Goal: Use online tool/utility: Utilize a website feature to perform a specific function

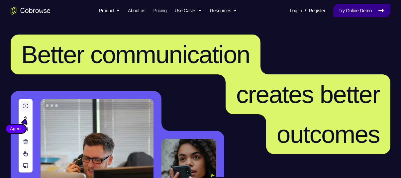
click at [364, 13] on link "Try Online Demo" at bounding box center [362, 10] width 57 height 13
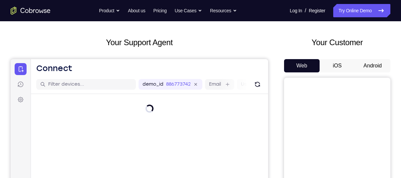
click at [367, 64] on button "Android" at bounding box center [373, 65] width 36 height 13
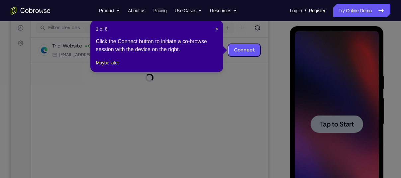
click at [218, 30] on div "1 of 8 × Click the Connect button to initiate a co-browse session with the devi…" at bounding box center [156, 46] width 133 height 52
click at [217, 29] on span "×" at bounding box center [217, 28] width 3 height 5
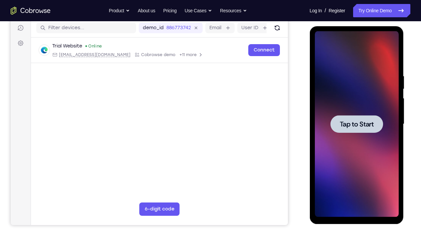
click at [366, 90] on div at bounding box center [356, 124] width 84 height 186
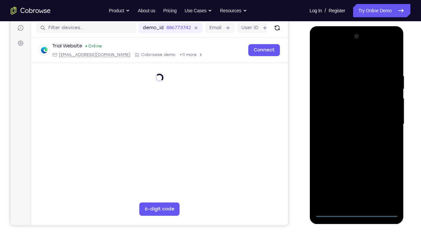
click at [357, 178] on div at bounding box center [356, 124] width 84 height 186
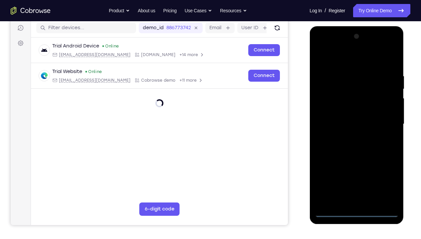
click at [387, 178] on div at bounding box center [356, 124] width 84 height 186
click at [336, 60] on div at bounding box center [356, 124] width 84 height 186
click at [383, 123] on div at bounding box center [356, 124] width 84 height 186
click at [349, 137] on div at bounding box center [356, 124] width 84 height 186
click at [351, 117] on div at bounding box center [356, 124] width 84 height 186
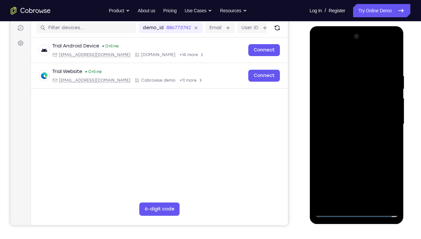
click at [351, 114] on div at bounding box center [356, 124] width 84 height 186
click at [353, 124] on div at bounding box center [356, 124] width 84 height 186
click at [354, 146] on div at bounding box center [356, 124] width 84 height 186
drag, startPoint x: 330, startPoint y: 55, endPoint x: 375, endPoint y: 59, distance: 44.8
click at [375, 59] on div at bounding box center [356, 124] width 84 height 186
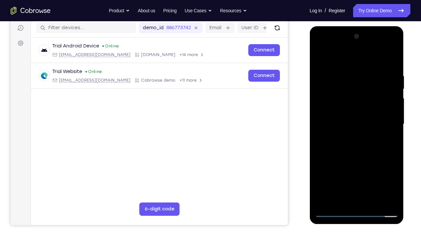
click at [391, 66] on div at bounding box center [356, 124] width 84 height 186
click at [392, 178] on div at bounding box center [356, 124] width 84 height 186
click at [394, 178] on div at bounding box center [356, 124] width 84 height 186
click at [343, 73] on div at bounding box center [356, 124] width 84 height 186
click at [390, 178] on div at bounding box center [356, 124] width 84 height 186
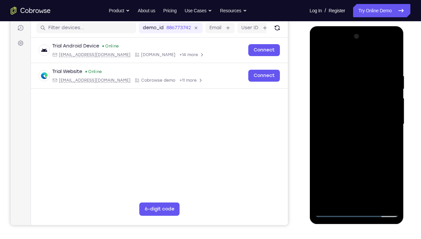
click at [392, 124] on div at bounding box center [356, 124] width 84 height 186
click at [384, 178] on div at bounding box center [356, 124] width 84 height 186
click at [388, 123] on div at bounding box center [356, 124] width 84 height 186
click at [319, 125] on div at bounding box center [356, 124] width 84 height 186
click at [391, 107] on div at bounding box center [356, 124] width 84 height 186
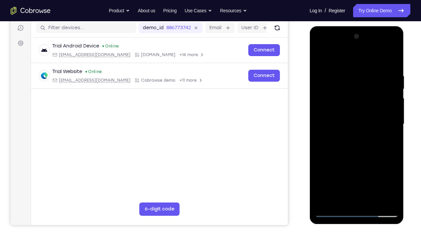
click at [391, 107] on div at bounding box center [356, 124] width 84 height 186
click at [319, 122] on div at bounding box center [356, 124] width 84 height 186
click at [382, 178] on div at bounding box center [356, 124] width 84 height 186
click at [389, 137] on div at bounding box center [356, 124] width 84 height 186
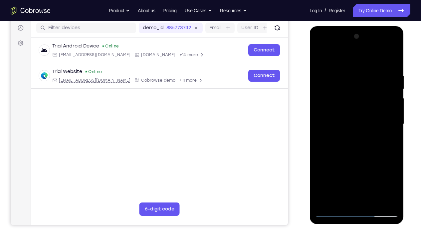
click at [324, 122] on div at bounding box center [356, 124] width 84 height 186
click at [391, 111] on div at bounding box center [356, 124] width 84 height 186
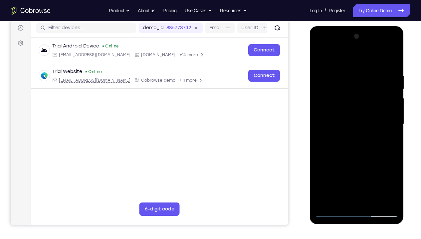
click at [382, 178] on div at bounding box center [356, 124] width 84 height 186
click at [388, 138] on div at bounding box center [356, 124] width 84 height 186
click at [389, 119] on div at bounding box center [356, 124] width 84 height 186
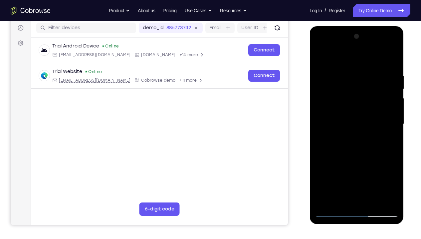
click at [374, 178] on div at bounding box center [356, 124] width 84 height 186
click at [356, 160] on div at bounding box center [356, 124] width 84 height 186
click at [321, 57] on div at bounding box center [356, 124] width 84 height 186
click at [372, 178] on div at bounding box center [356, 124] width 84 height 186
click at [342, 113] on div at bounding box center [356, 124] width 84 height 186
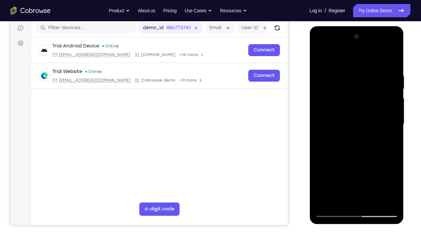
click at [319, 61] on div at bounding box center [356, 124] width 84 height 186
click at [344, 113] on div at bounding box center [356, 124] width 84 height 186
click at [321, 59] on div at bounding box center [356, 124] width 84 height 186
click at [394, 154] on div at bounding box center [356, 124] width 84 height 186
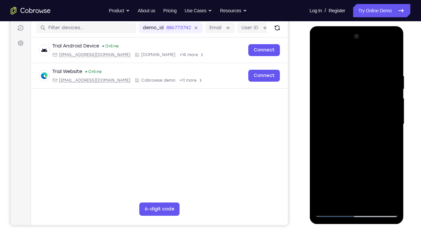
click at [367, 74] on div at bounding box center [356, 124] width 84 height 186
click at [391, 62] on div at bounding box center [356, 124] width 84 height 186
click at [332, 166] on div at bounding box center [356, 124] width 84 height 186
click at [365, 178] on div at bounding box center [356, 124] width 84 height 186
click at [392, 107] on div at bounding box center [356, 124] width 84 height 186
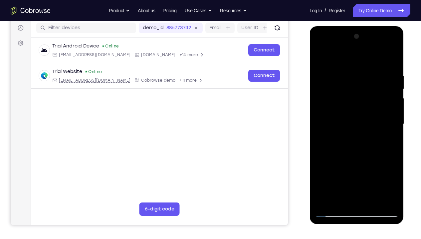
click at [318, 121] on div at bounding box center [356, 124] width 84 height 186
click at [394, 112] on div at bounding box center [356, 124] width 84 height 186
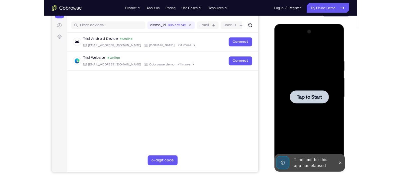
scroll to position [77, 0]
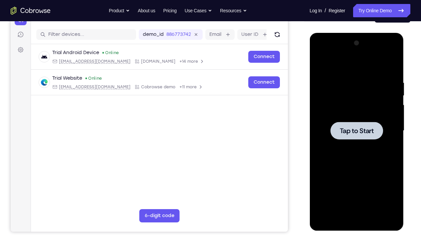
click at [352, 97] on div at bounding box center [356, 131] width 84 height 186
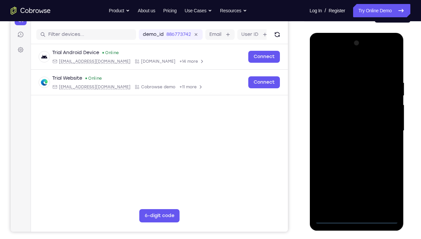
click at [355, 178] on div at bounding box center [356, 131] width 84 height 186
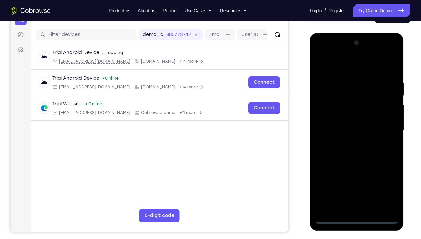
click at [386, 178] on div at bounding box center [356, 131] width 84 height 186
click at [336, 69] on div at bounding box center [356, 131] width 84 height 186
click at [329, 110] on div at bounding box center [356, 131] width 84 height 186
click at [343, 136] on div at bounding box center [356, 131] width 84 height 186
click at [343, 126] on div at bounding box center [356, 131] width 84 height 186
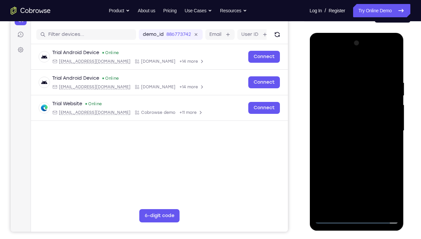
click at [346, 136] on div at bounding box center [356, 131] width 84 height 186
drag, startPoint x: 353, startPoint y: 173, endPoint x: 350, endPoint y: 149, distance: 24.6
click at [350, 149] on div at bounding box center [356, 131] width 84 height 186
click at [355, 148] on div at bounding box center [356, 131] width 84 height 186
click at [388, 109] on div at bounding box center [356, 131] width 84 height 186
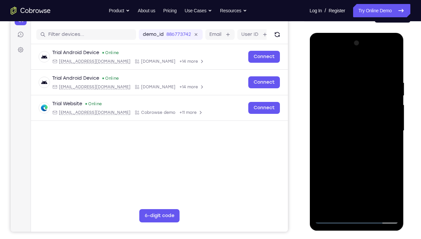
click at [357, 122] on div at bounding box center [356, 131] width 84 height 186
click at [357, 145] on div at bounding box center [356, 131] width 84 height 186
drag, startPoint x: 358, startPoint y: 166, endPoint x: 358, endPoint y: 147, distance: 19.0
click at [358, 147] on div at bounding box center [356, 131] width 84 height 186
click at [361, 178] on div at bounding box center [356, 131] width 84 height 186
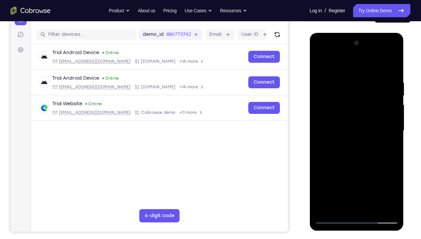
click at [335, 73] on div at bounding box center [356, 131] width 84 height 186
click at [369, 109] on div at bounding box center [356, 131] width 84 height 186
click at [393, 64] on div at bounding box center [356, 131] width 84 height 186
click at [360, 92] on div at bounding box center [356, 131] width 84 height 186
click at [359, 157] on div at bounding box center [356, 131] width 84 height 186
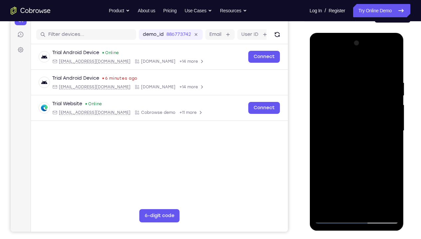
drag, startPoint x: 340, startPoint y: 177, endPoint x: 340, endPoint y: 166, distance: 11.3
click at [340, 166] on div at bounding box center [356, 131] width 84 height 186
click at [346, 120] on div at bounding box center [356, 131] width 84 height 186
drag, startPoint x: 327, startPoint y: 177, endPoint x: 328, endPoint y: 125, distance: 51.9
click at [328, 125] on div at bounding box center [356, 131] width 84 height 186
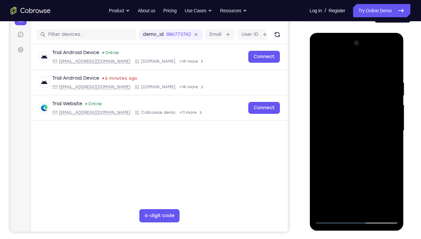
drag, startPoint x: 338, startPoint y: 197, endPoint x: 341, endPoint y: 126, distance: 70.6
click at [341, 126] on div at bounding box center [356, 131] width 84 height 186
drag, startPoint x: 332, startPoint y: 187, endPoint x: 333, endPoint y: 124, distance: 62.5
click at [333, 124] on div at bounding box center [356, 131] width 84 height 186
drag, startPoint x: 328, startPoint y: 159, endPoint x: 329, endPoint y: 104, distance: 54.9
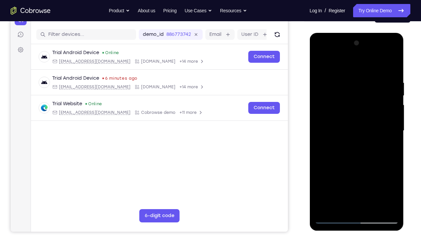
click at [329, 104] on div at bounding box center [356, 131] width 84 height 186
click at [394, 64] on div at bounding box center [356, 131] width 84 height 186
click at [380, 64] on div at bounding box center [356, 131] width 84 height 186
click at [390, 64] on div at bounding box center [356, 131] width 84 height 186
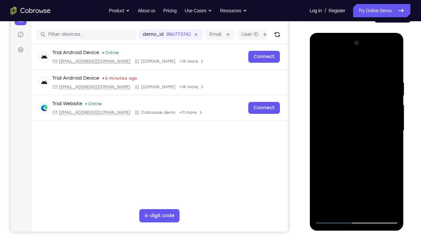
click at [335, 73] on div at bounding box center [356, 131] width 84 height 186
click at [391, 63] on div at bounding box center [356, 131] width 84 height 186
click at [391, 72] on div at bounding box center [356, 131] width 84 height 186
click at [382, 178] on div at bounding box center [356, 131] width 84 height 186
drag, startPoint x: 368, startPoint y: 99, endPoint x: 364, endPoint y: 121, distance: 22.6
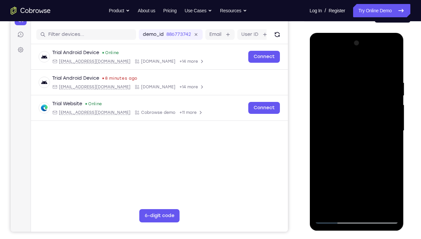
click at [364, 121] on div at bounding box center [356, 131] width 84 height 186
click at [334, 61] on div at bounding box center [356, 131] width 84 height 186
click at [324, 60] on div at bounding box center [356, 131] width 84 height 186
click at [360, 98] on div at bounding box center [356, 131] width 84 height 186
click at [381, 178] on div at bounding box center [356, 131] width 84 height 186
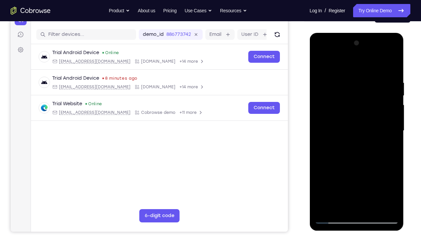
click at [354, 153] on div at bounding box center [356, 131] width 84 height 186
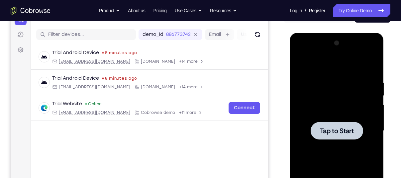
click at [319, 103] on div at bounding box center [337, 131] width 84 height 186
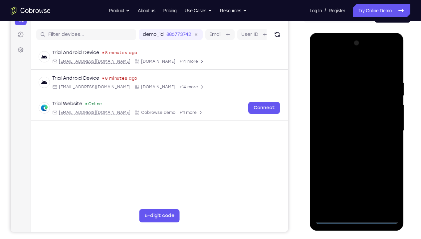
click at [357, 178] on div at bounding box center [356, 131] width 84 height 186
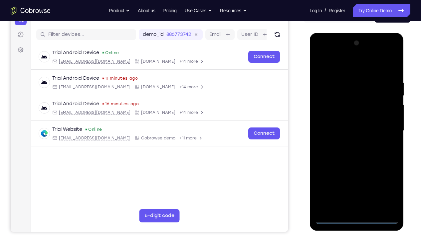
click at [356, 178] on div at bounding box center [356, 131] width 84 height 186
click at [387, 178] on div at bounding box center [356, 131] width 84 height 186
click at [335, 67] on div at bounding box center [356, 131] width 84 height 186
click at [327, 111] on div at bounding box center [356, 131] width 84 height 186
click at [354, 132] on div at bounding box center [356, 131] width 84 height 186
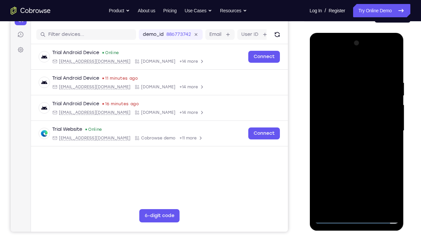
click at [354, 127] on div at bounding box center [356, 131] width 84 height 186
click at [352, 138] on div at bounding box center [356, 131] width 84 height 186
drag, startPoint x: 359, startPoint y: 176, endPoint x: 357, endPoint y: 144, distance: 32.0
click at [357, 144] on div at bounding box center [356, 131] width 84 height 186
click at [358, 178] on div at bounding box center [356, 131] width 84 height 186
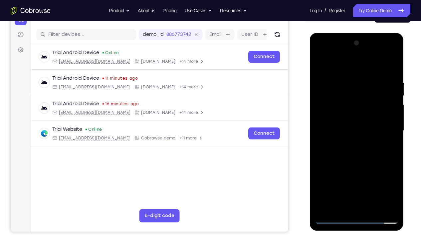
click at [362, 114] on div at bounding box center [356, 131] width 84 height 186
click at [385, 146] on div at bounding box center [356, 131] width 84 height 186
click at [319, 69] on div at bounding box center [356, 131] width 84 height 186
click at [364, 104] on div at bounding box center [356, 131] width 84 height 186
click at [334, 178] on div at bounding box center [356, 131] width 84 height 186
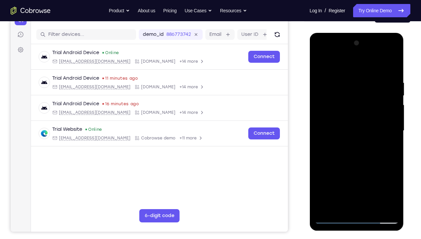
click at [334, 178] on div at bounding box center [356, 131] width 84 height 186
click at [320, 137] on div at bounding box center [356, 131] width 84 height 186
click at [321, 69] on div at bounding box center [356, 131] width 84 height 186
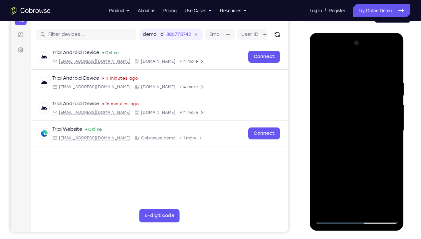
click at [386, 104] on div at bounding box center [356, 131] width 84 height 186
click at [378, 88] on div at bounding box center [356, 131] width 84 height 186
drag, startPoint x: 356, startPoint y: 84, endPoint x: 356, endPoint y: 101, distance: 17.6
click at [356, 101] on div at bounding box center [356, 131] width 84 height 186
click at [317, 74] on div at bounding box center [356, 131] width 84 height 186
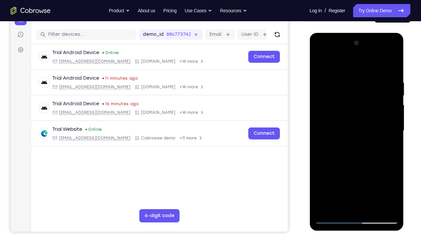
click at [374, 98] on div at bounding box center [356, 131] width 84 height 186
click at [360, 83] on div at bounding box center [356, 131] width 84 height 186
click at [391, 98] on div at bounding box center [356, 131] width 84 height 186
click at [378, 130] on div at bounding box center [356, 131] width 84 height 186
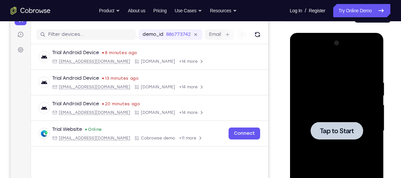
click at [348, 92] on div at bounding box center [337, 131] width 84 height 186
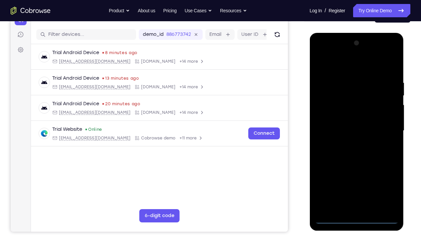
click at [356, 178] on div at bounding box center [356, 131] width 84 height 186
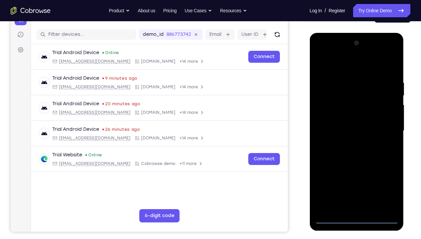
click at [387, 178] on div at bounding box center [356, 131] width 84 height 186
click at [346, 67] on div at bounding box center [356, 131] width 84 height 186
click at [384, 129] on div at bounding box center [356, 131] width 84 height 186
click at [348, 145] on div at bounding box center [356, 131] width 84 height 186
click at [356, 130] on div at bounding box center [356, 131] width 84 height 186
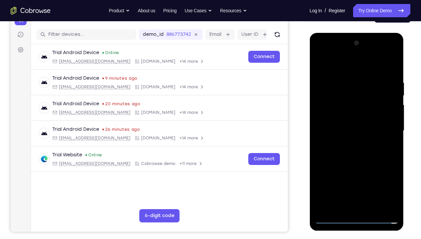
click at [355, 120] on div at bounding box center [356, 131] width 84 height 186
click at [362, 132] on div at bounding box center [356, 131] width 84 height 186
drag, startPoint x: 341, startPoint y: 71, endPoint x: 398, endPoint y: 71, distance: 57.2
click at [398, 71] on div at bounding box center [356, 131] width 84 height 186
click at [393, 73] on div at bounding box center [356, 131] width 84 height 186
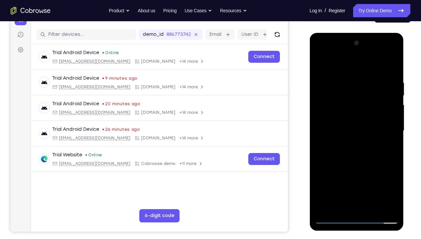
click at [391, 178] on div at bounding box center [356, 131] width 84 height 186
click at [395, 178] on div at bounding box center [356, 131] width 84 height 186
click at [371, 178] on div at bounding box center [356, 131] width 84 height 186
click at [359, 168] on div at bounding box center [356, 131] width 84 height 186
click at [322, 136] on div at bounding box center [356, 131] width 84 height 186
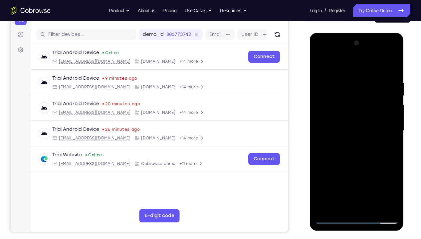
click at [331, 65] on div at bounding box center [356, 131] width 84 height 186
click at [324, 178] on div at bounding box center [356, 131] width 84 height 186
click at [389, 178] on div at bounding box center [356, 131] width 84 height 186
click at [384, 144] on div at bounding box center [356, 131] width 84 height 186
drag, startPoint x: 360, startPoint y: 144, endPoint x: 360, endPoint y: 108, distance: 35.9
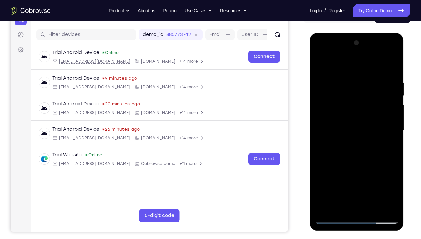
click at [360, 108] on div at bounding box center [356, 131] width 84 height 186
drag, startPoint x: 356, startPoint y: 166, endPoint x: 360, endPoint y: 120, distance: 45.7
click at [360, 120] on div at bounding box center [356, 131] width 84 height 186
drag, startPoint x: 360, startPoint y: 160, endPoint x: 361, endPoint y: 137, distance: 22.6
click at [361, 137] on div at bounding box center [356, 131] width 84 height 186
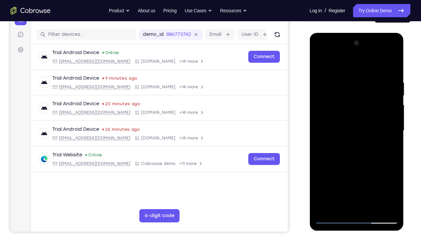
drag, startPoint x: 357, startPoint y: 163, endPoint x: 362, endPoint y: 125, distance: 37.8
click at [362, 125] on div at bounding box center [356, 131] width 84 height 186
drag, startPoint x: 359, startPoint y: 186, endPoint x: 363, endPoint y: 140, distance: 46.1
click at [363, 140] on div at bounding box center [356, 131] width 84 height 186
drag, startPoint x: 358, startPoint y: 184, endPoint x: 360, endPoint y: 146, distance: 38.7
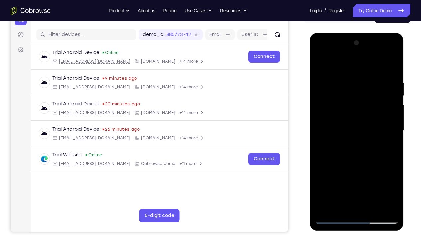
click at [360, 146] on div at bounding box center [356, 131] width 84 height 186
drag, startPoint x: 355, startPoint y: 192, endPoint x: 358, endPoint y: 127, distance: 64.9
click at [358, 127] on div at bounding box center [356, 131] width 84 height 186
drag, startPoint x: 360, startPoint y: 187, endPoint x: 362, endPoint y: 130, distance: 57.2
click at [362, 130] on div at bounding box center [356, 131] width 84 height 186
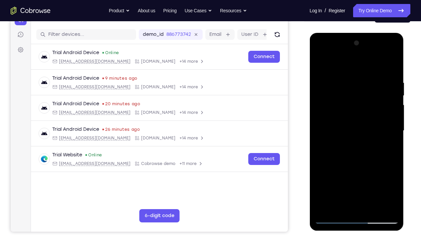
drag, startPoint x: 354, startPoint y: 194, endPoint x: 360, endPoint y: 126, distance: 67.4
click at [360, 126] on div at bounding box center [356, 131] width 84 height 186
drag, startPoint x: 358, startPoint y: 194, endPoint x: 362, endPoint y: 130, distance: 63.6
click at [362, 130] on div at bounding box center [356, 131] width 84 height 186
drag, startPoint x: 357, startPoint y: 199, endPoint x: 362, endPoint y: 150, distance: 49.5
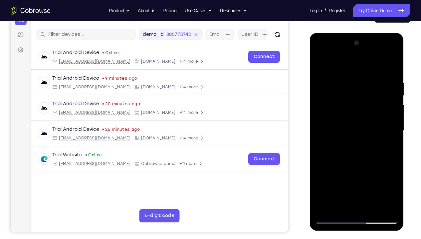
click at [362, 150] on div at bounding box center [356, 131] width 84 height 186
drag, startPoint x: 359, startPoint y: 192, endPoint x: 363, endPoint y: 129, distance: 62.7
click at [363, 129] on div at bounding box center [356, 131] width 84 height 186
drag, startPoint x: 360, startPoint y: 184, endPoint x: 364, endPoint y: 128, distance: 56.4
click at [364, 128] on div at bounding box center [356, 131] width 84 height 186
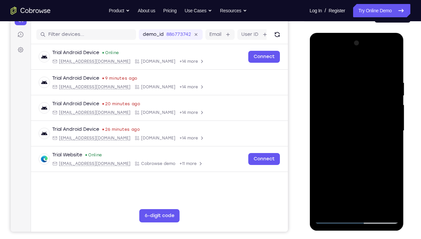
drag, startPoint x: 358, startPoint y: 193, endPoint x: 364, endPoint y: 136, distance: 57.1
click at [364, 136] on div at bounding box center [356, 131] width 84 height 186
drag, startPoint x: 360, startPoint y: 192, endPoint x: 362, endPoint y: 150, distance: 42.3
click at [362, 150] on div at bounding box center [356, 131] width 84 height 186
drag, startPoint x: 362, startPoint y: 188, endPoint x: 366, endPoint y: 147, distance: 41.4
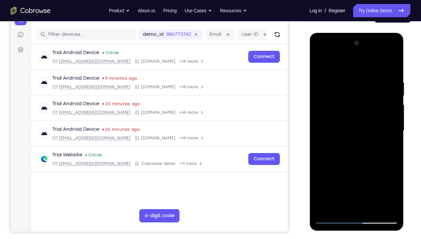
click at [366, 147] on div at bounding box center [356, 131] width 84 height 186
drag, startPoint x: 361, startPoint y: 192, endPoint x: 364, endPoint y: 146, distance: 46.0
click at [364, 146] on div at bounding box center [356, 131] width 84 height 186
drag, startPoint x: 360, startPoint y: 192, endPoint x: 364, endPoint y: 142, distance: 50.7
click at [364, 142] on div at bounding box center [356, 131] width 84 height 186
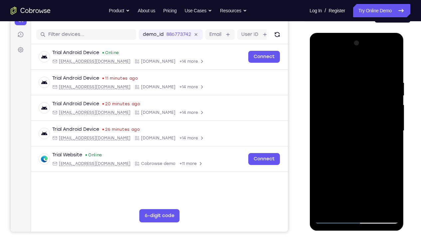
drag, startPoint x: 362, startPoint y: 187, endPoint x: 365, endPoint y: 152, distance: 35.0
click at [365, 152] on div at bounding box center [356, 131] width 84 height 186
drag, startPoint x: 362, startPoint y: 186, endPoint x: 364, endPoint y: 148, distance: 38.7
click at [364, 148] on div at bounding box center [356, 131] width 84 height 186
drag, startPoint x: 357, startPoint y: 190, endPoint x: 355, endPoint y: 138, distance: 51.9
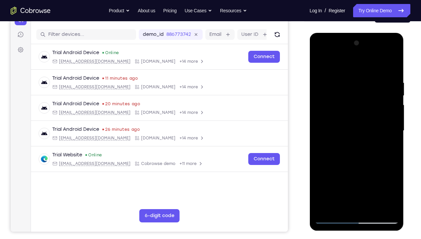
click at [355, 138] on div at bounding box center [356, 131] width 84 height 186
drag, startPoint x: 361, startPoint y: 187, endPoint x: 363, endPoint y: 155, distance: 32.0
click at [363, 155] on div at bounding box center [356, 131] width 84 height 186
click at [337, 108] on div at bounding box center [356, 131] width 84 height 186
drag, startPoint x: 358, startPoint y: 118, endPoint x: 358, endPoint y: 151, distance: 32.6
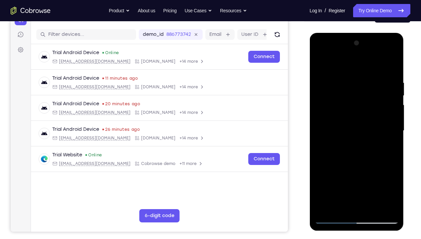
click at [358, 151] on div at bounding box center [356, 131] width 84 height 186
click at [321, 65] on div at bounding box center [356, 131] width 84 height 186
click at [320, 64] on div at bounding box center [356, 131] width 84 height 186
click at [323, 178] on div at bounding box center [356, 131] width 84 height 186
click at [374, 178] on div at bounding box center [356, 131] width 84 height 186
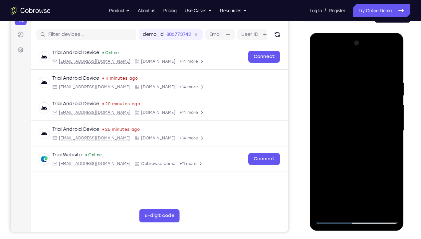
click at [322, 63] on div at bounding box center [356, 131] width 84 height 186
click at [388, 178] on div at bounding box center [356, 131] width 84 height 186
click at [324, 124] on div at bounding box center [356, 131] width 84 height 186
click at [391, 122] on div at bounding box center [356, 131] width 84 height 186
click at [322, 118] on div at bounding box center [356, 131] width 84 height 186
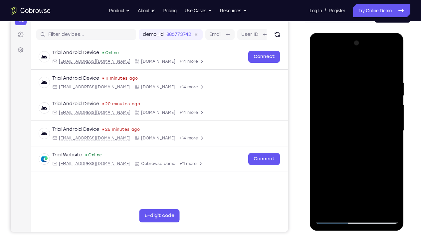
click at [381, 116] on div at bounding box center [356, 131] width 84 height 186
click at [391, 114] on div at bounding box center [356, 131] width 84 height 186
click at [395, 111] on div at bounding box center [356, 131] width 84 height 186
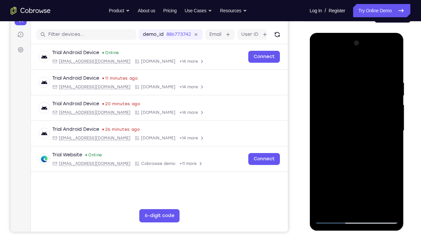
click at [395, 111] on div at bounding box center [356, 131] width 84 height 186
click at [324, 178] on div at bounding box center [356, 131] width 84 height 186
